Goal: Task Accomplishment & Management: Use online tool/utility

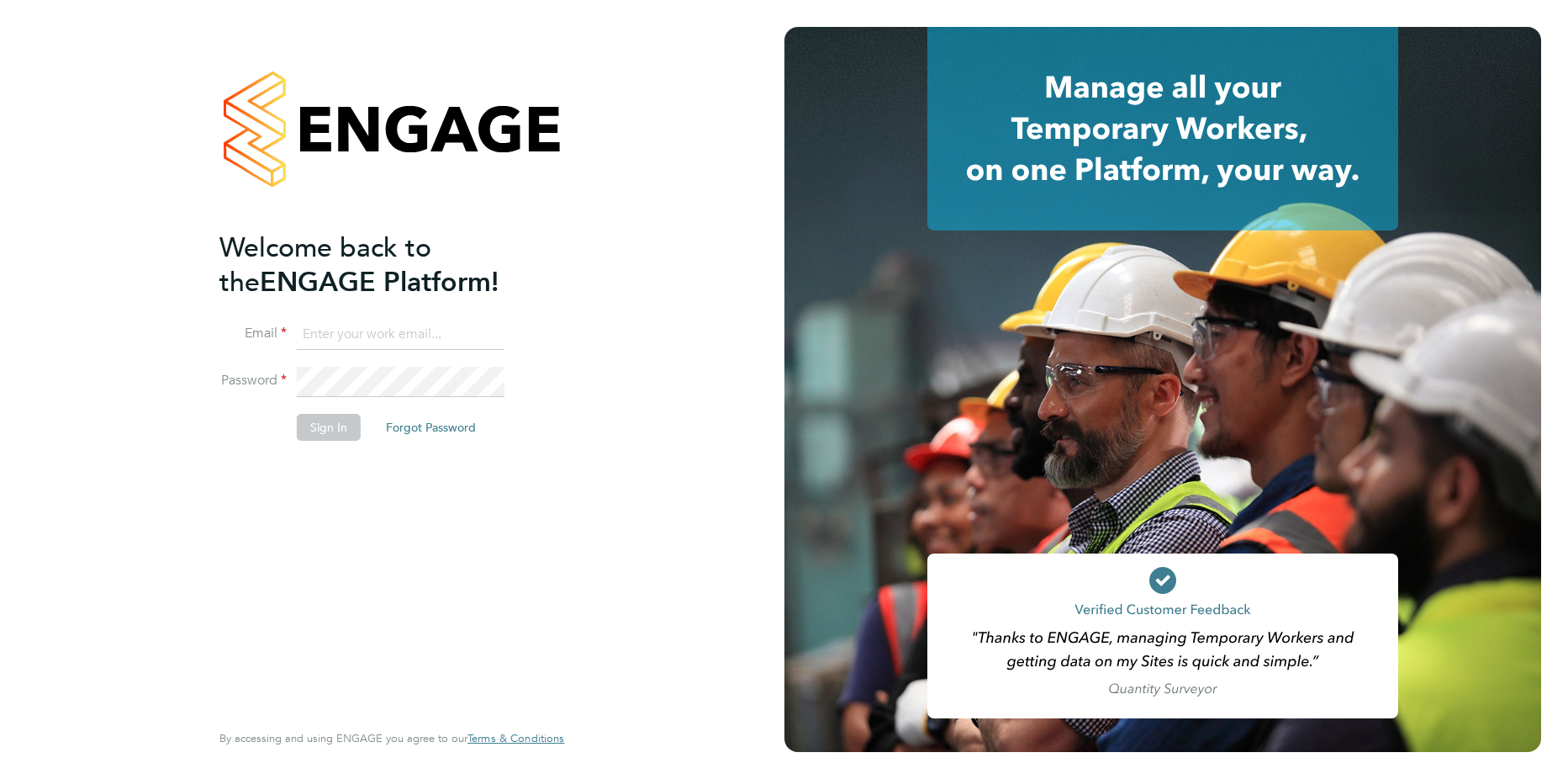
type input "[PERSON_NAME][EMAIL_ADDRESS][DOMAIN_NAME]"
click at [316, 425] on button "Sign In" at bounding box center [328, 426] width 64 height 27
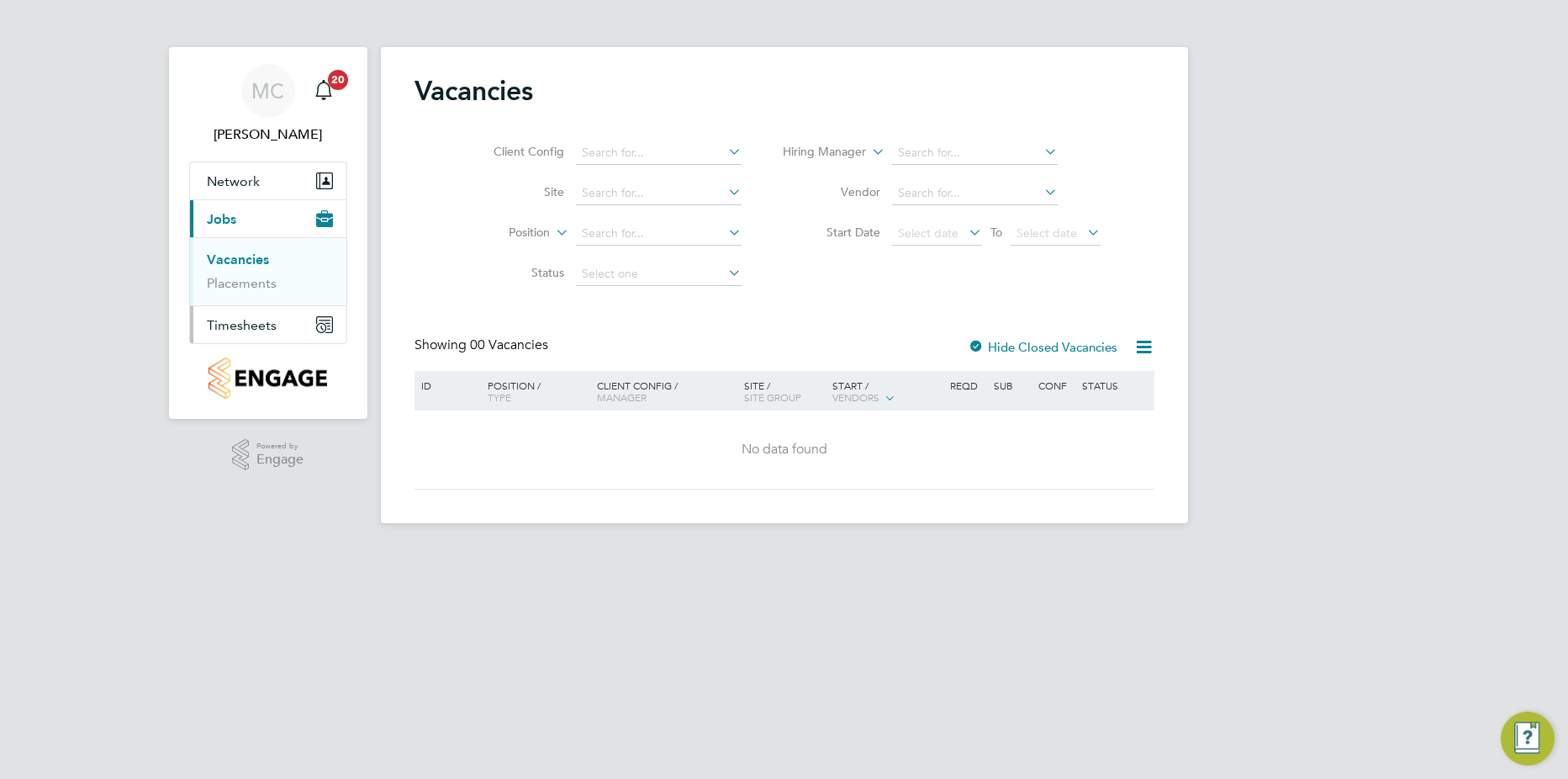
click at [236, 326] on span "Timesheets" at bounding box center [242, 325] width 70 height 16
click at [245, 299] on link "Timesheets" at bounding box center [242, 297] width 70 height 16
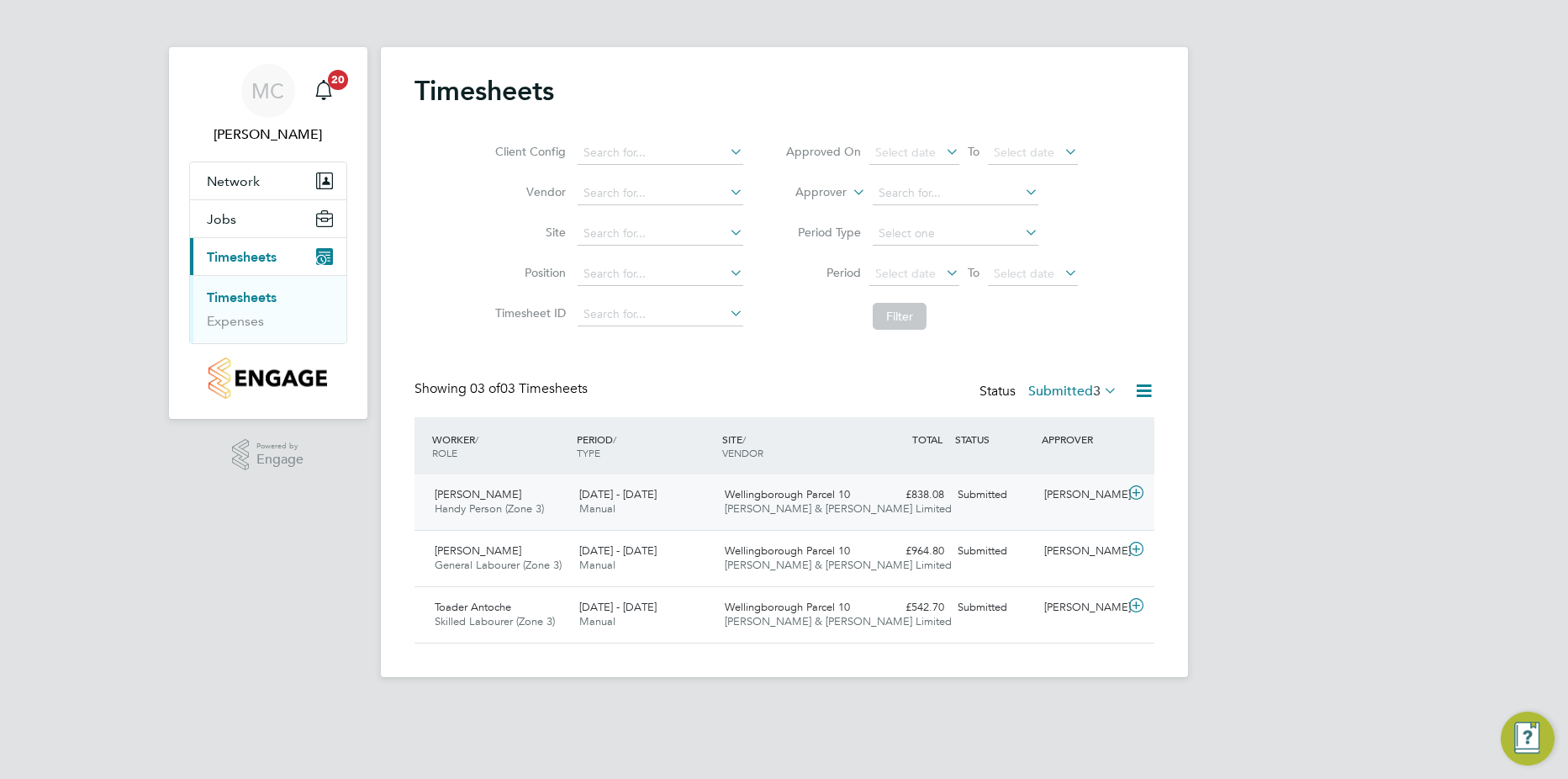
click at [1134, 490] on icon at bounding box center [1136, 492] width 21 height 13
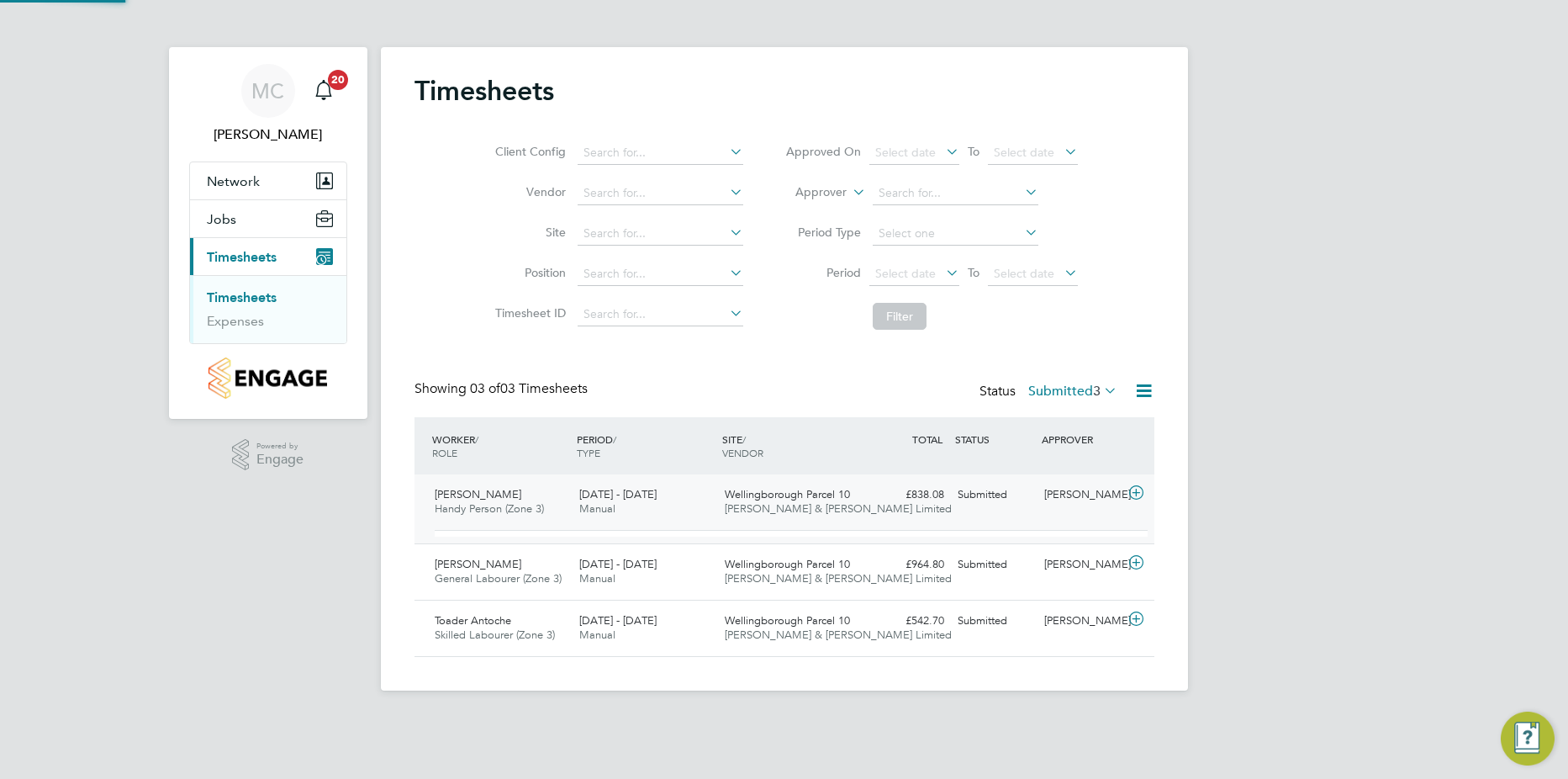
scroll to position [29, 164]
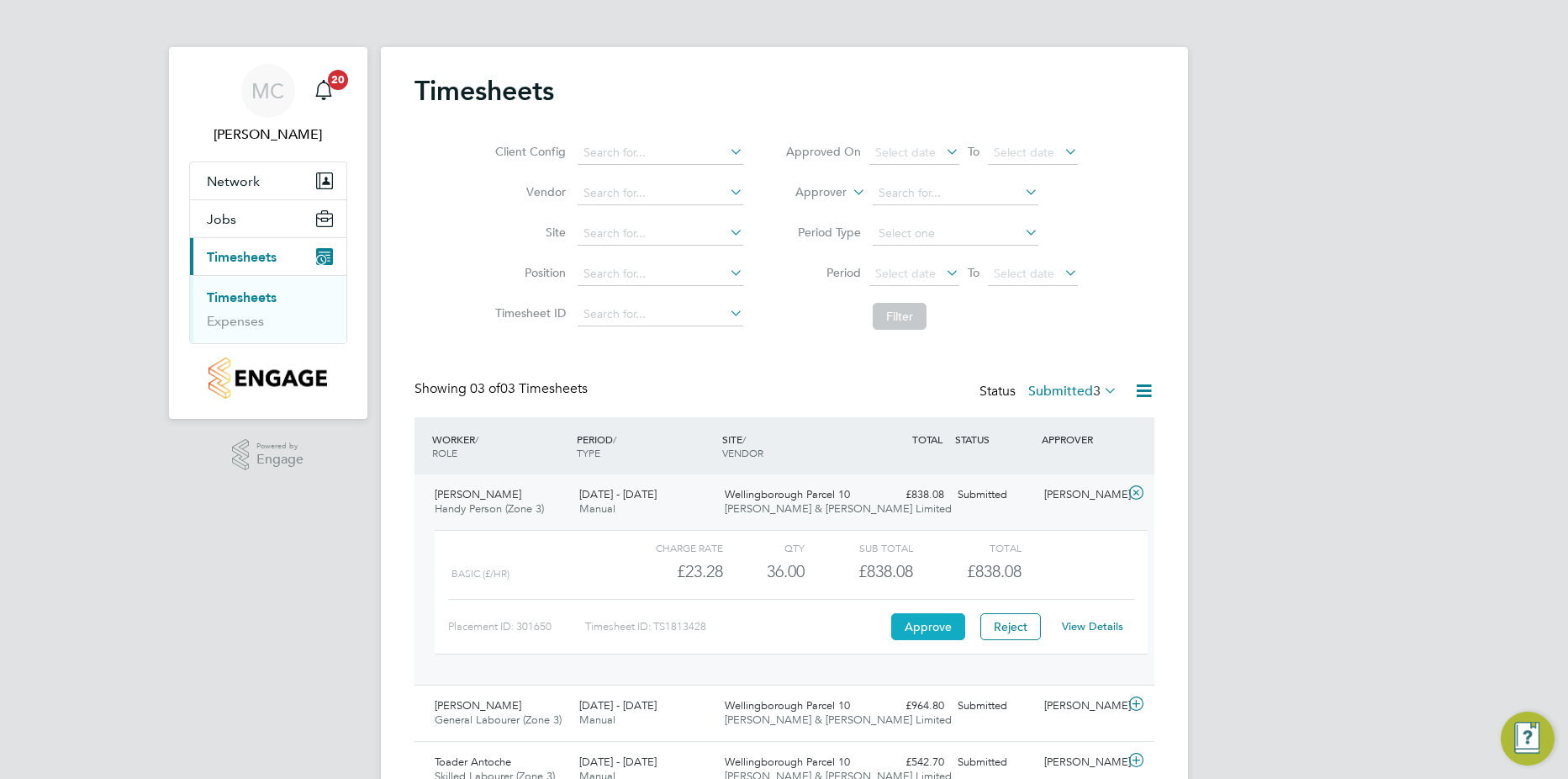
click at [909, 620] on button "Approve" at bounding box center [928, 626] width 74 height 27
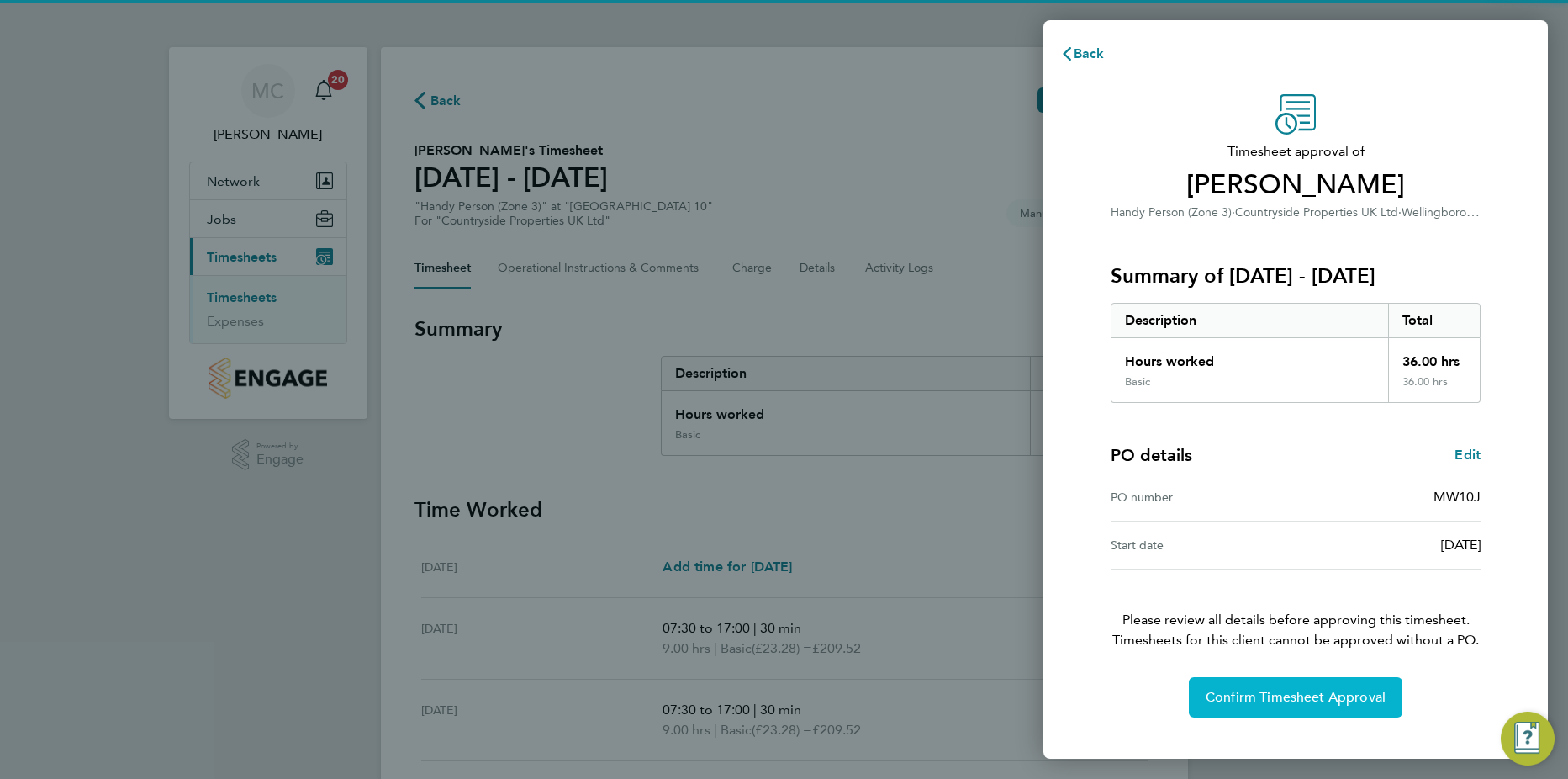
click at [1260, 695] on span "Confirm Timesheet Approval" at bounding box center [1296, 696] width 180 height 17
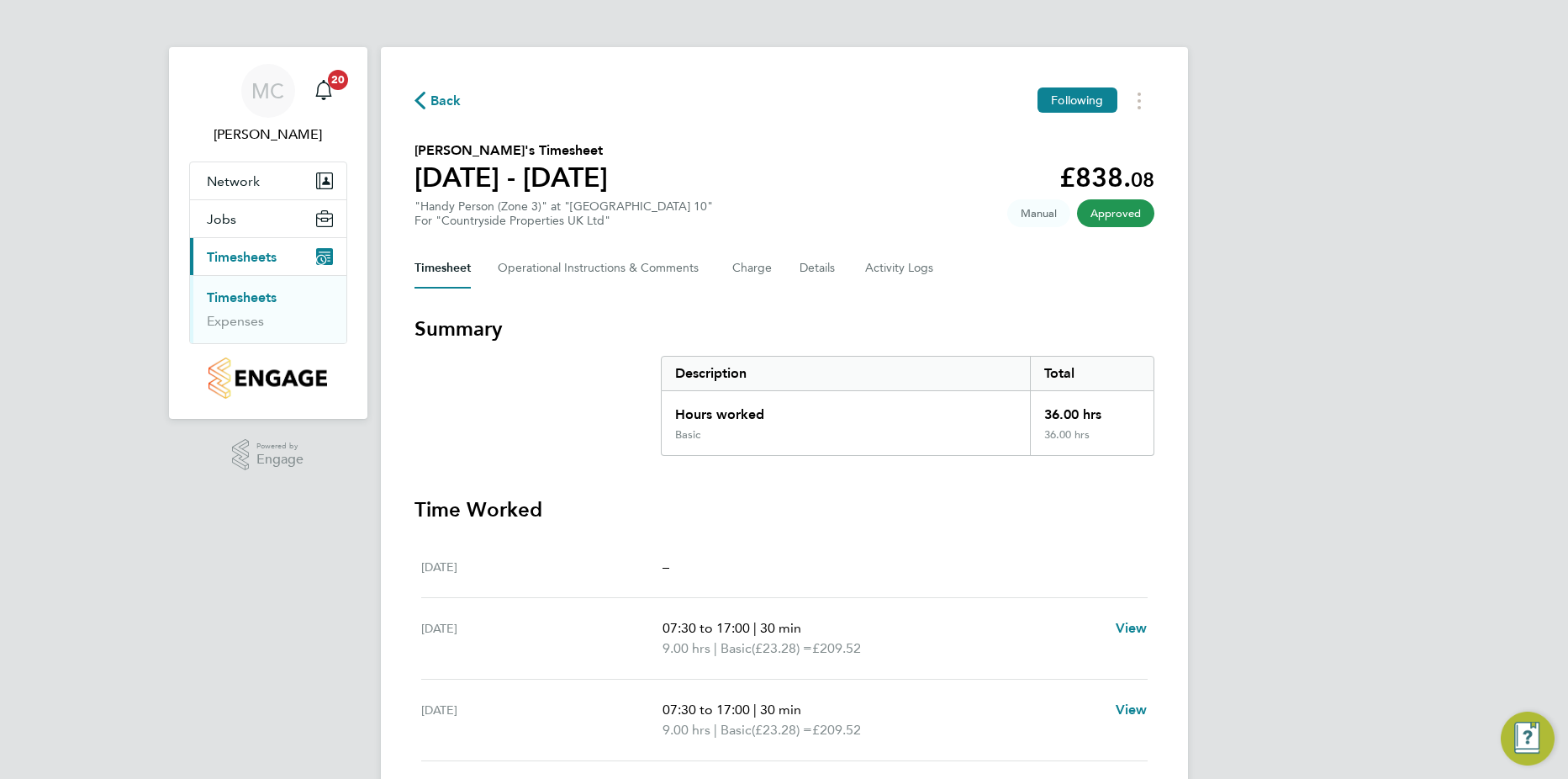
click at [252, 289] on link "Timesheets" at bounding box center [242, 297] width 70 height 16
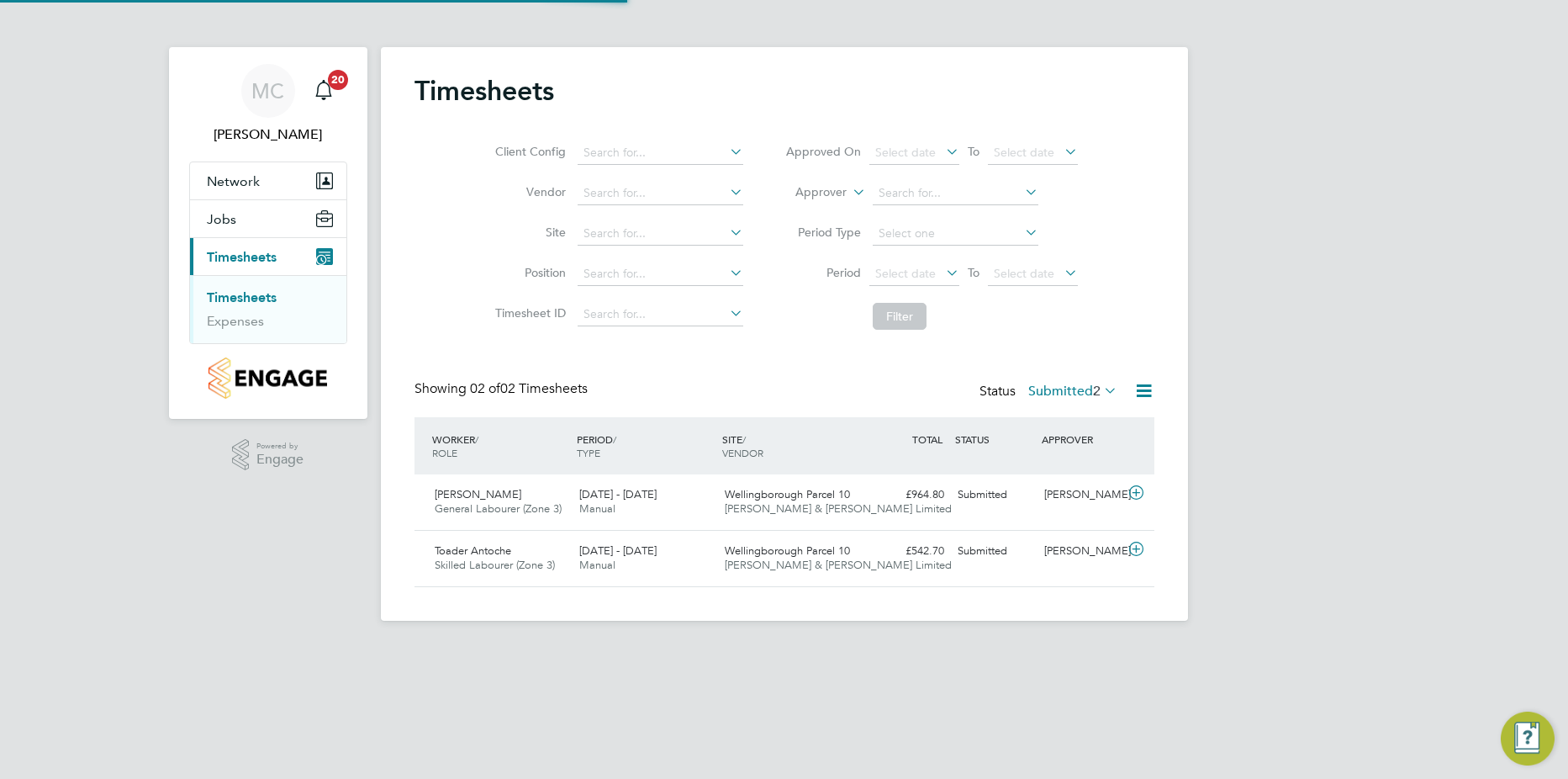
scroll to position [43, 146]
